Goal: Information Seeking & Learning: Learn about a topic

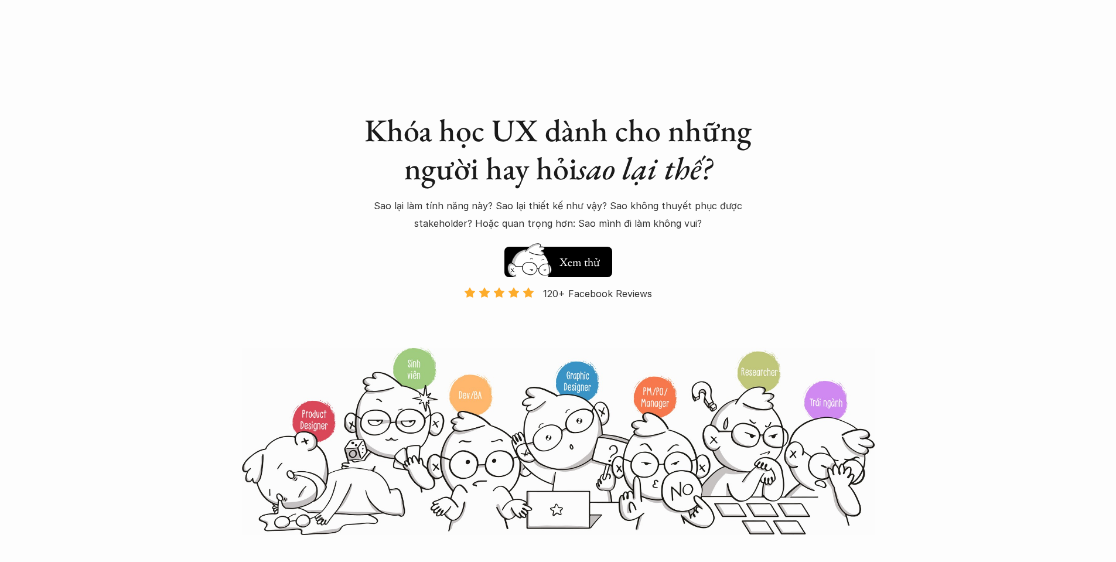
scroll to position [938, 0]
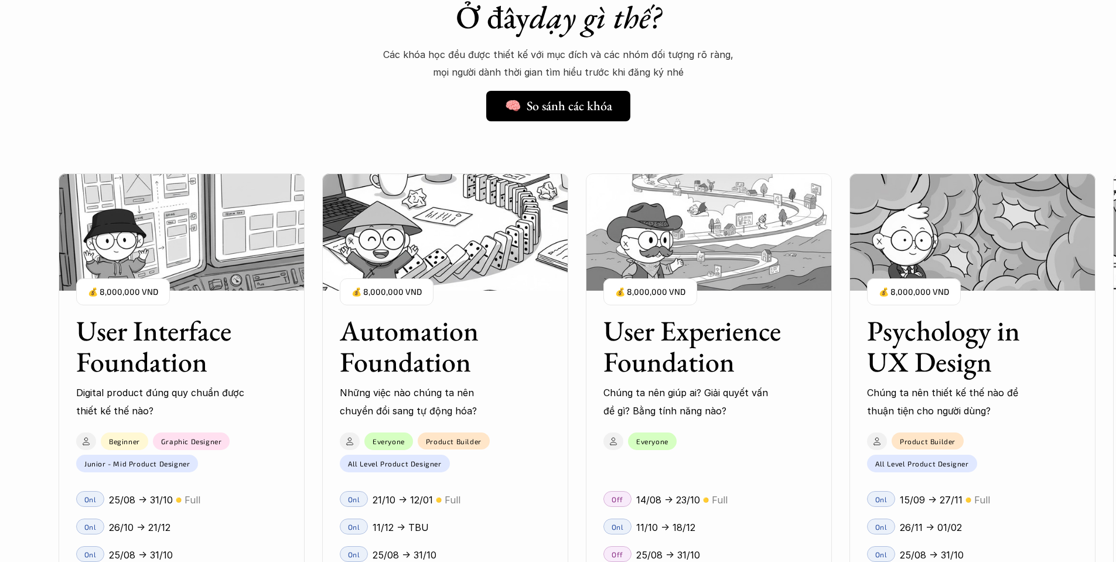
click at [177, 338] on h3 "User Interface Foundation" at bounding box center [167, 346] width 182 height 62
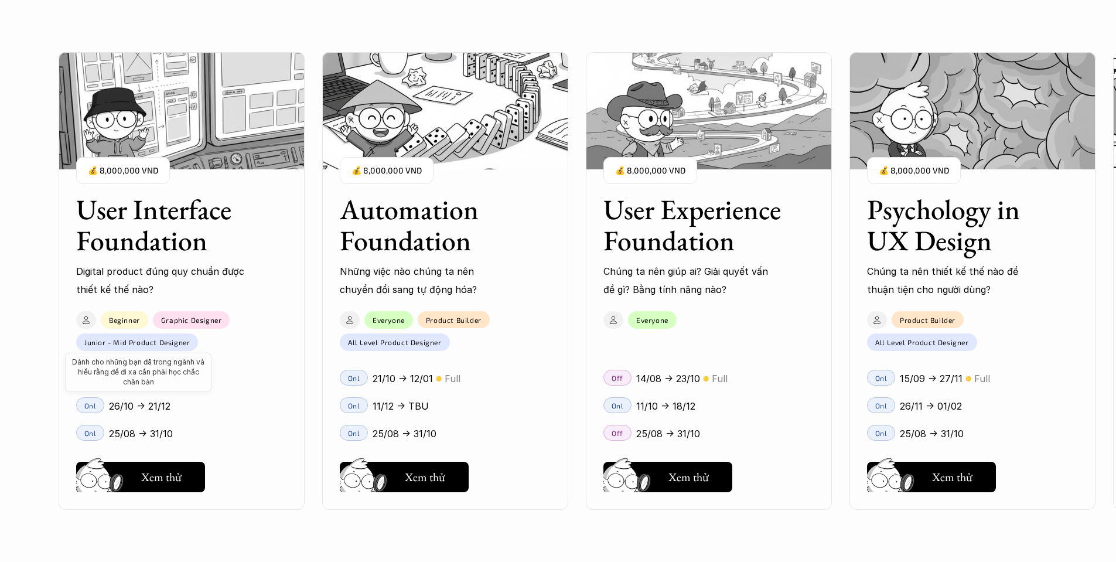
scroll to position [1172, 0]
click at [138, 472] on button "Hay thôi Xem thử" at bounding box center [140, 477] width 129 height 30
click at [708, 470] on h5 "Hay thôi" at bounding box center [689, 477] width 40 height 16
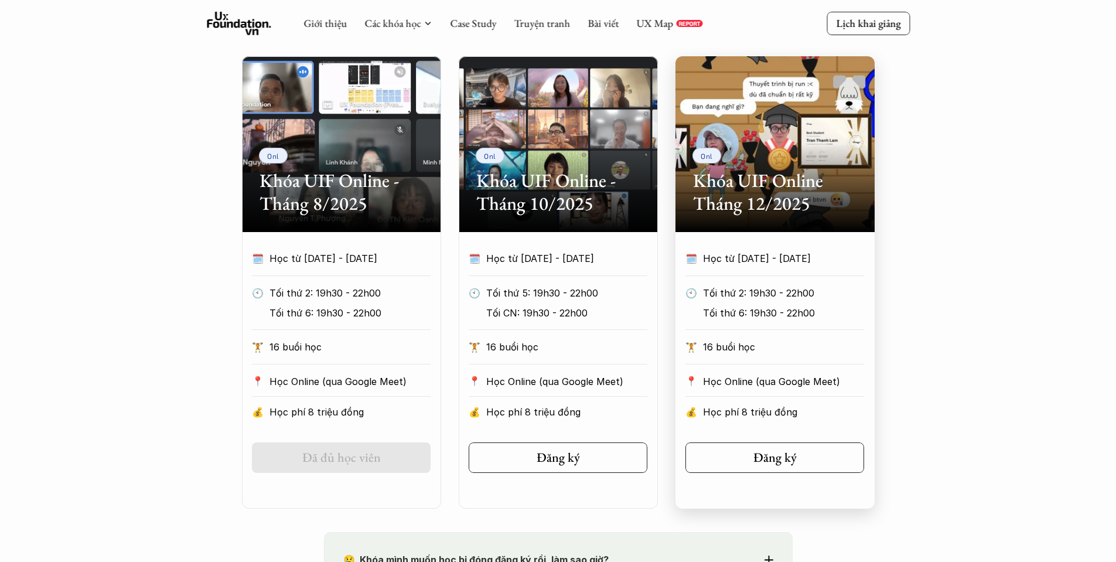
scroll to position [527, 0]
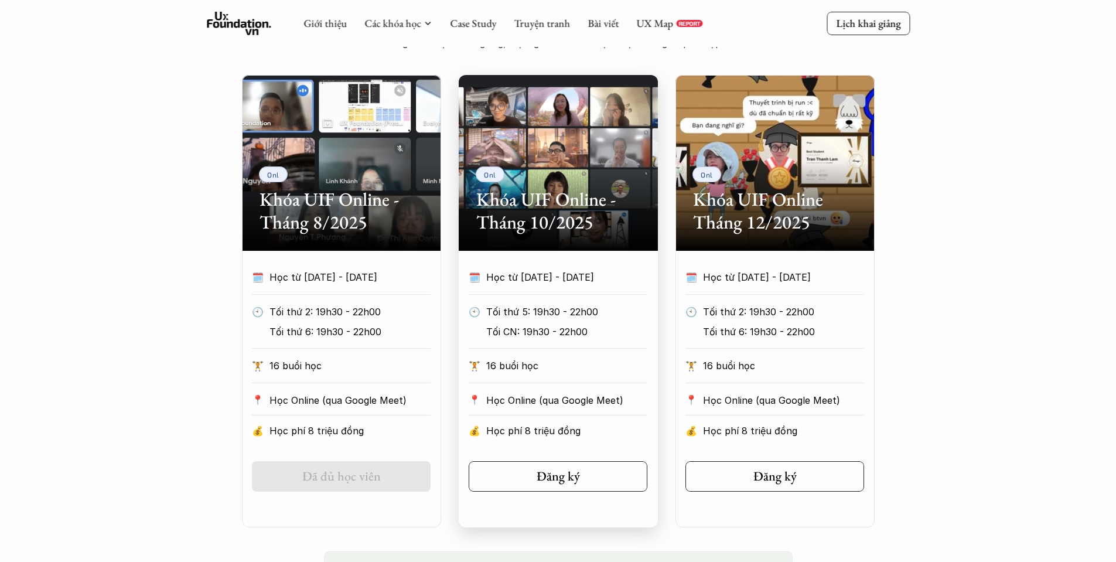
click at [534, 231] on h2 "Khóa UIF Online - Tháng 10/2025" at bounding box center [558, 210] width 164 height 45
click at [574, 226] on h2 "Khóa UIF Online - Tháng 10/2025" at bounding box center [558, 210] width 164 height 45
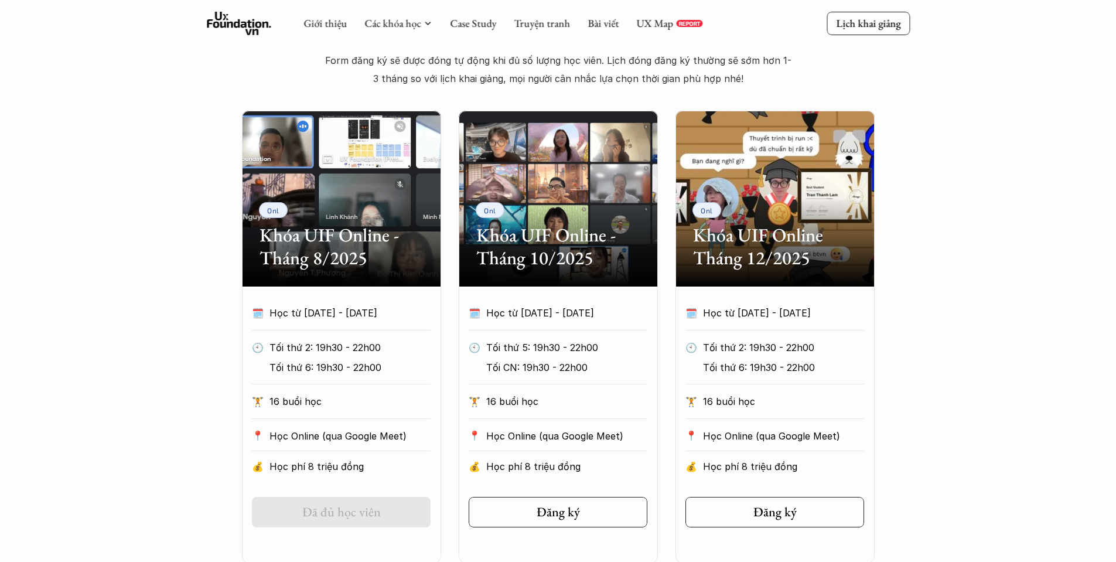
scroll to position [352, 0]
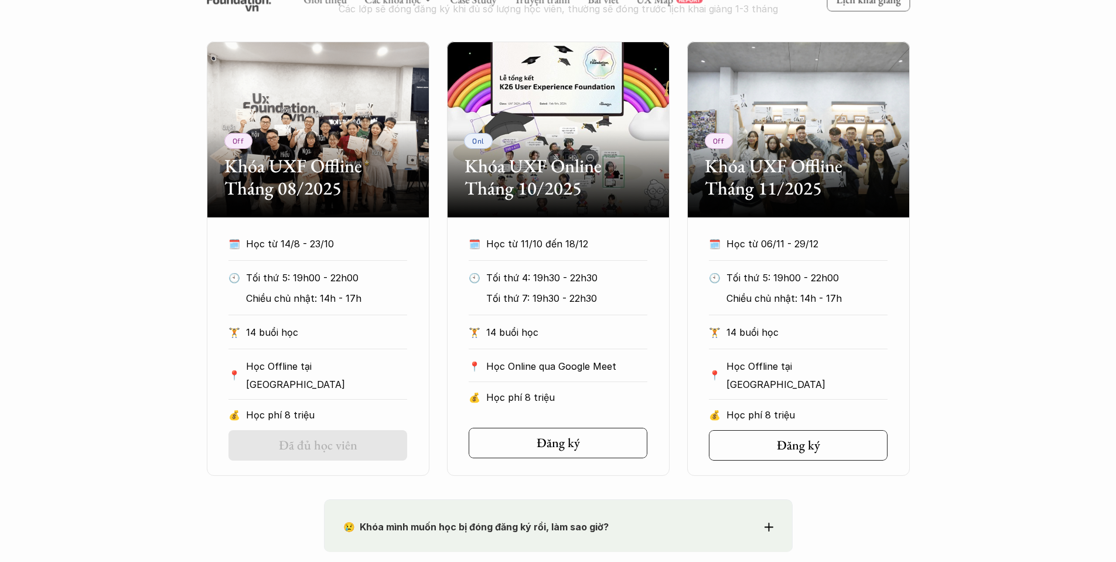
scroll to position [527, 0]
